Goal: Navigation & Orientation: Find specific page/section

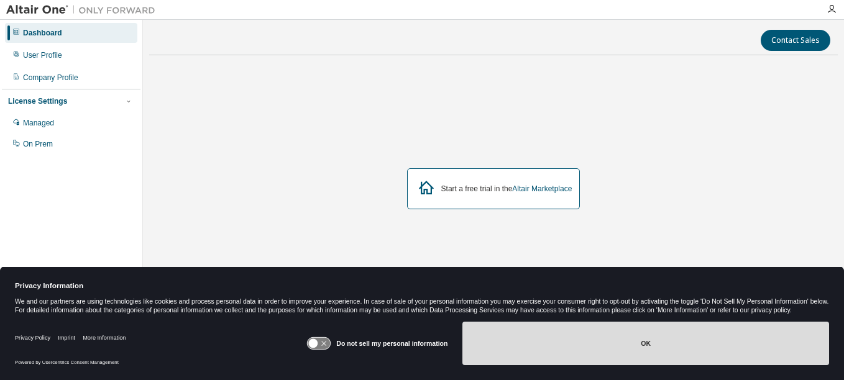
click at [577, 329] on button "OK" at bounding box center [645, 344] width 367 height 44
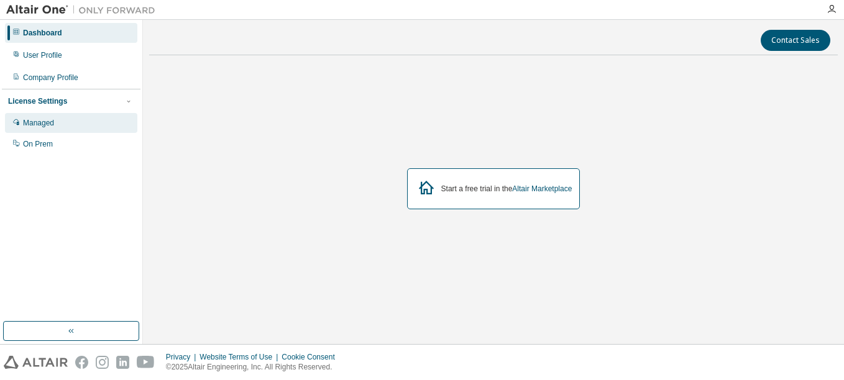
click at [75, 129] on div "Managed" at bounding box center [71, 123] width 132 height 20
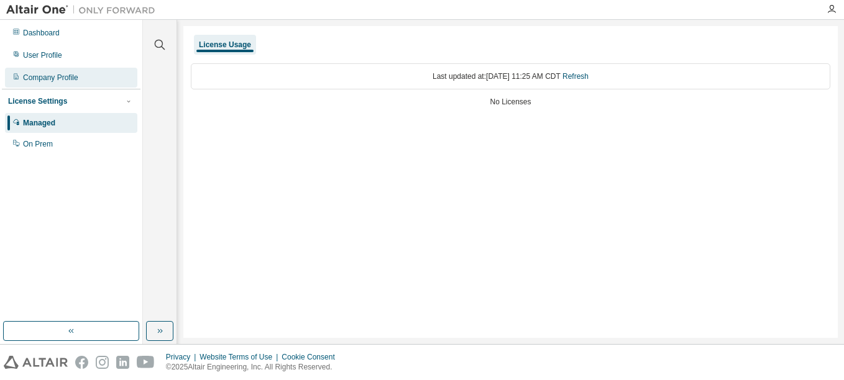
click at [62, 83] on div "Company Profile" at bounding box center [71, 78] width 132 height 20
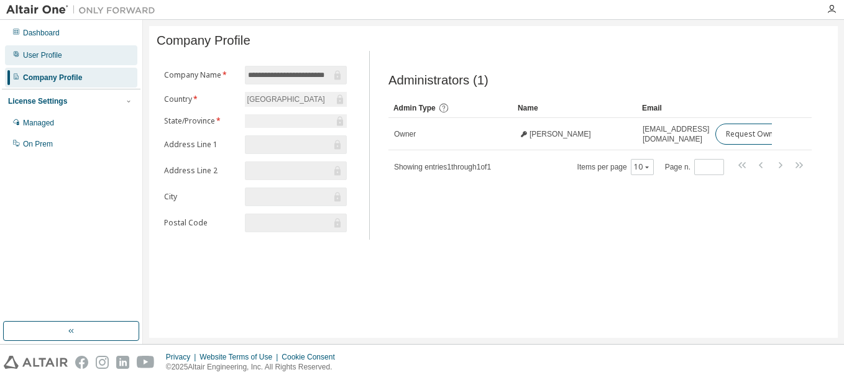
click at [78, 49] on div "User Profile" at bounding box center [71, 55] width 132 height 20
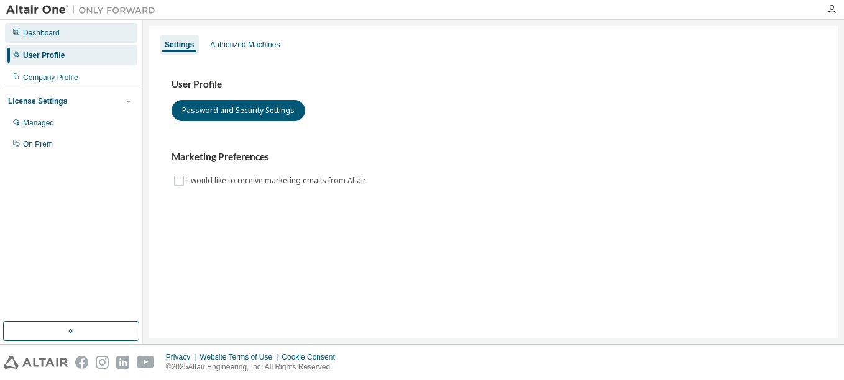
click at [86, 34] on div "Dashboard" at bounding box center [71, 33] width 132 height 20
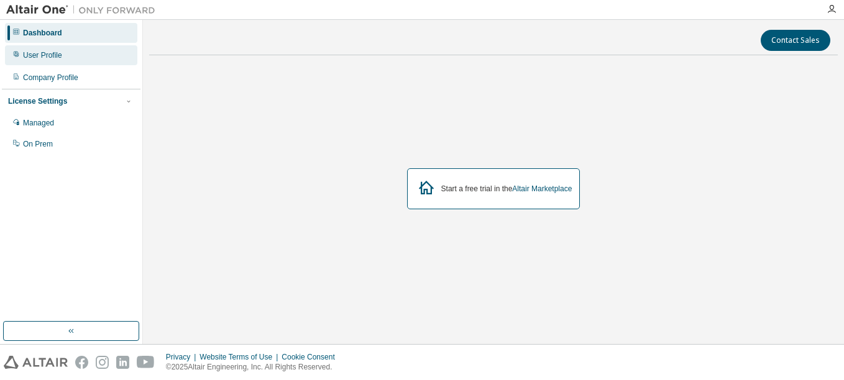
click at [73, 59] on div "User Profile" at bounding box center [71, 55] width 132 height 20
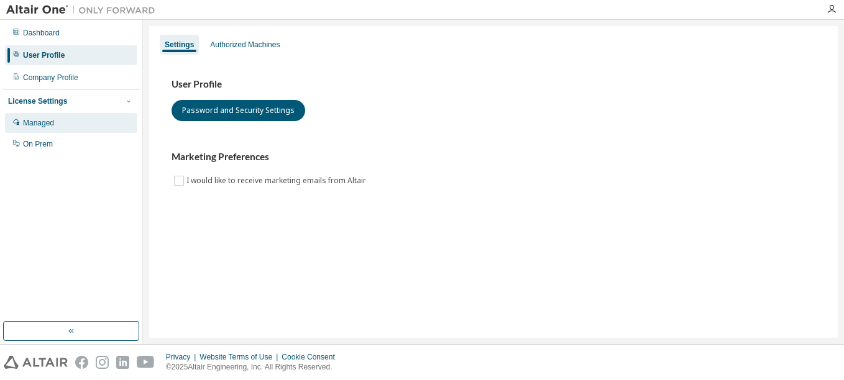
click at [42, 117] on div "Managed" at bounding box center [71, 123] width 132 height 20
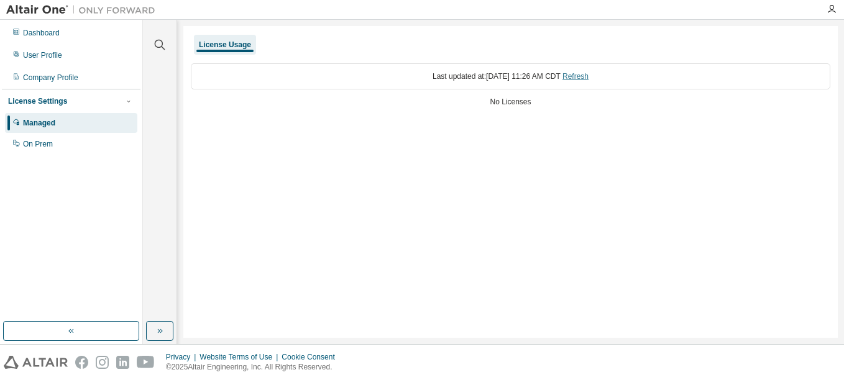
click at [588, 74] on link "Refresh" at bounding box center [575, 76] width 26 height 9
click at [588, 73] on link "Refresh" at bounding box center [575, 76] width 26 height 9
click at [66, 150] on div "On Prem" at bounding box center [71, 144] width 132 height 20
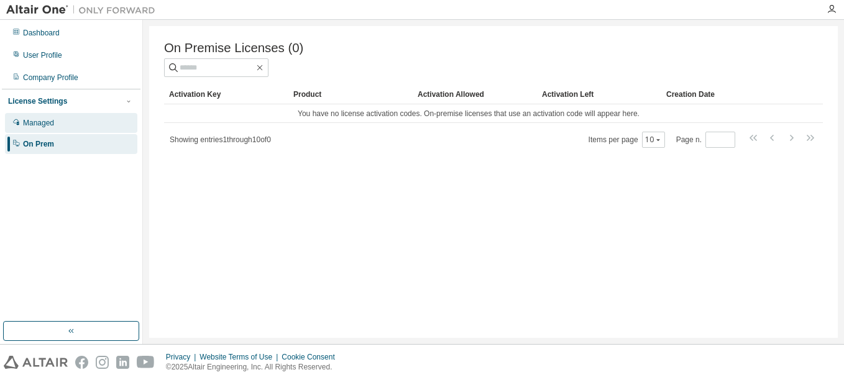
click at [60, 127] on div "Managed" at bounding box center [71, 123] width 132 height 20
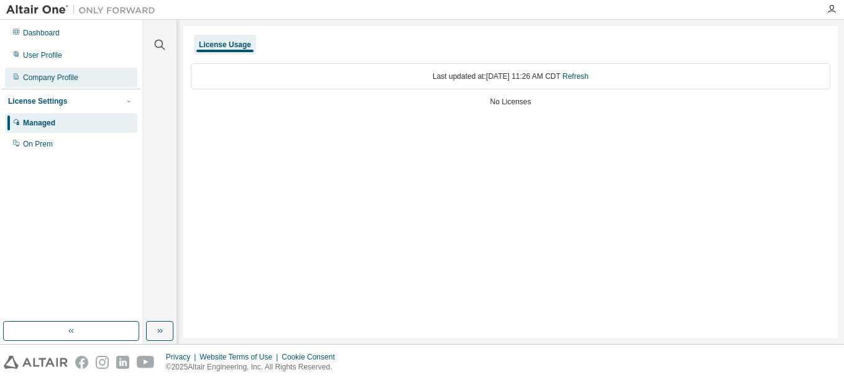
click at [79, 78] on div "Company Profile" at bounding box center [71, 78] width 132 height 20
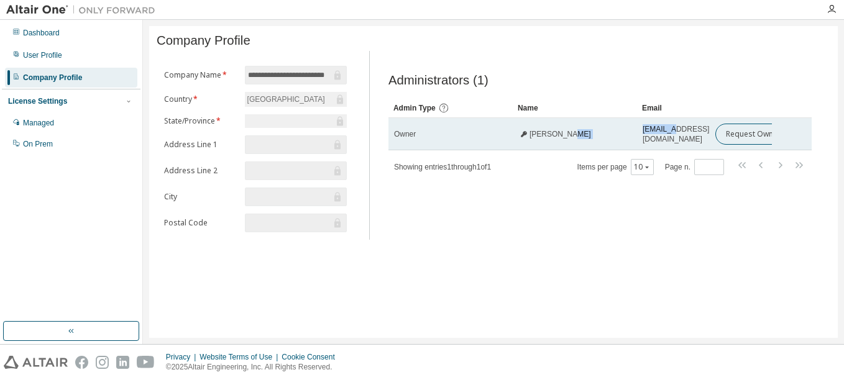
drag, startPoint x: 679, startPoint y: 149, endPoint x: 607, endPoint y: 147, distance: 72.1
click at [607, 147] on tr "Owner [PERSON_NAME] [PERSON_NAME][EMAIL_ADDRESS][DOMAIN_NAME] Request Owner Cha…" at bounding box center [599, 134] width 423 height 32
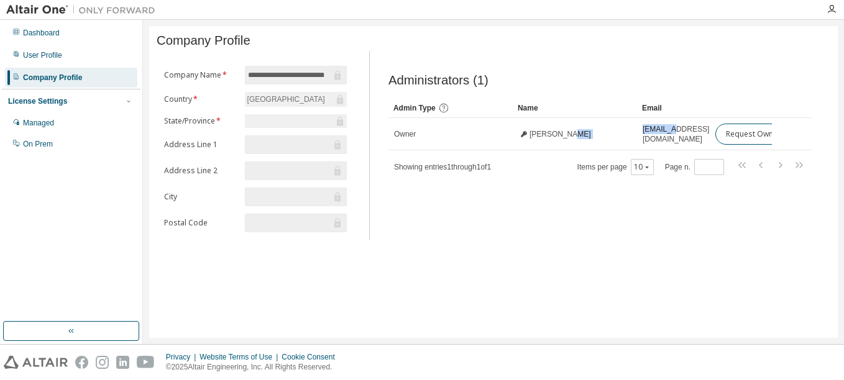
drag, startPoint x: 607, startPoint y: 147, endPoint x: 602, endPoint y: 216, distance: 68.5
click at [602, 216] on div "Administrators (1) Clear Load Save Save As Field Operator Value Select filter S…" at bounding box center [599, 148] width 453 height 181
click at [624, 51] on div "Company Profile" at bounding box center [494, 42] width 674 height 17
